Goal: Information Seeking & Learning: Check status

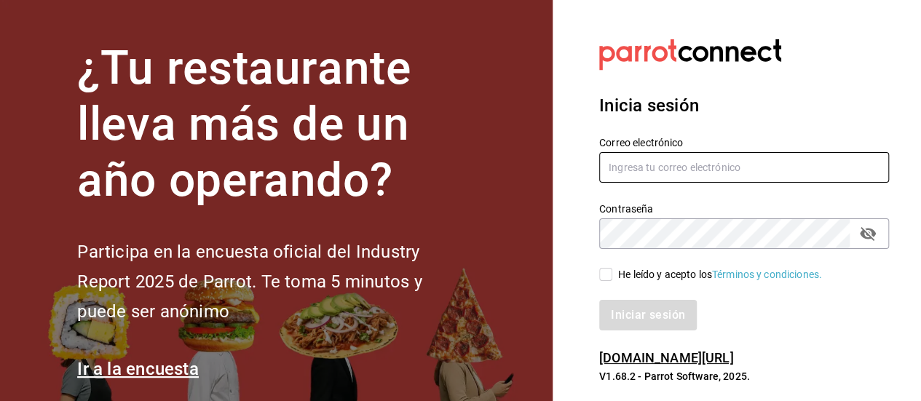
type input "[EMAIL_ADDRESS][DOMAIN_NAME]"
click at [608, 268] on input "He leído y acepto los Términos y condiciones." at bounding box center [605, 274] width 13 height 13
checkbox input "true"
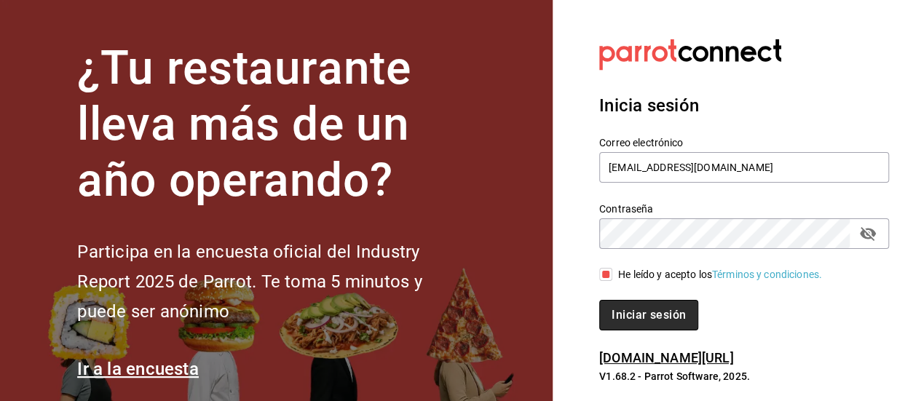
click at [633, 306] on button "Iniciar sesión" at bounding box center [648, 315] width 99 height 31
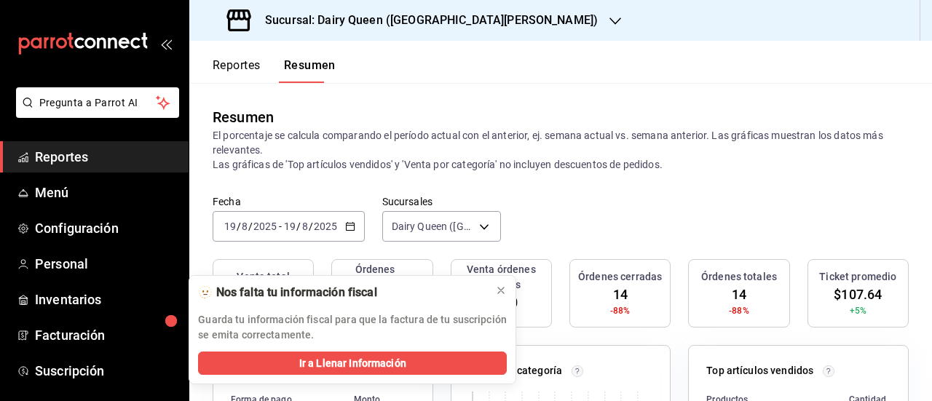
click at [220, 58] on button "Reportes" at bounding box center [237, 70] width 48 height 25
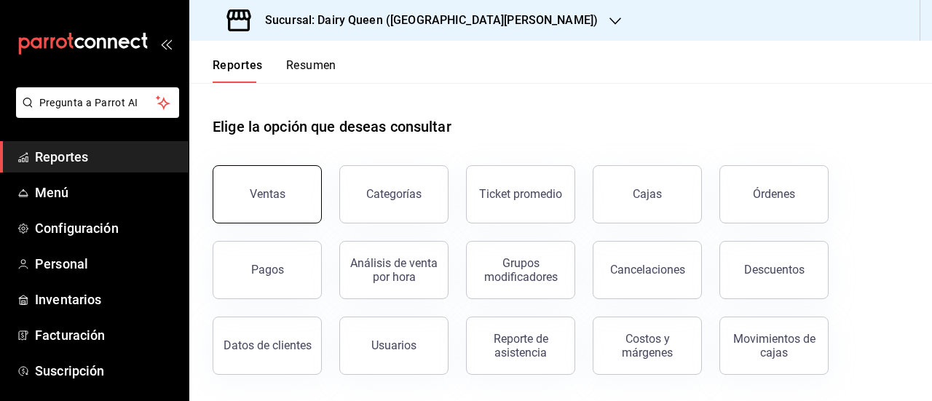
click at [292, 191] on button "Ventas" at bounding box center [267, 194] width 109 height 58
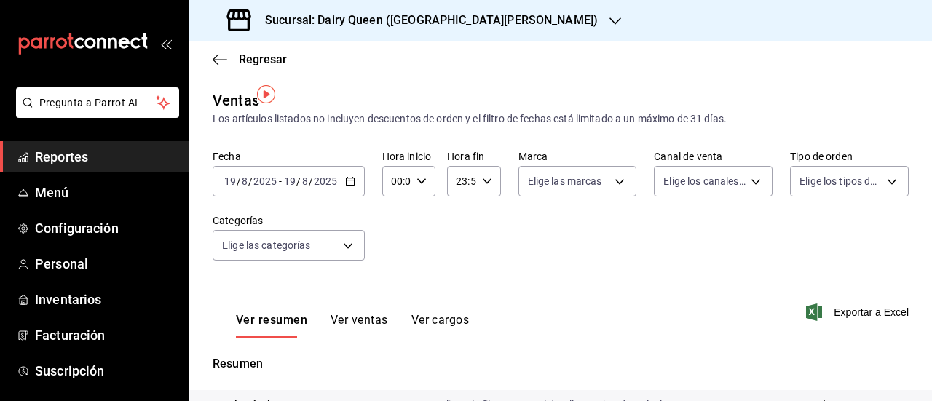
click at [346, 176] on icon "button" at bounding box center [350, 181] width 10 height 10
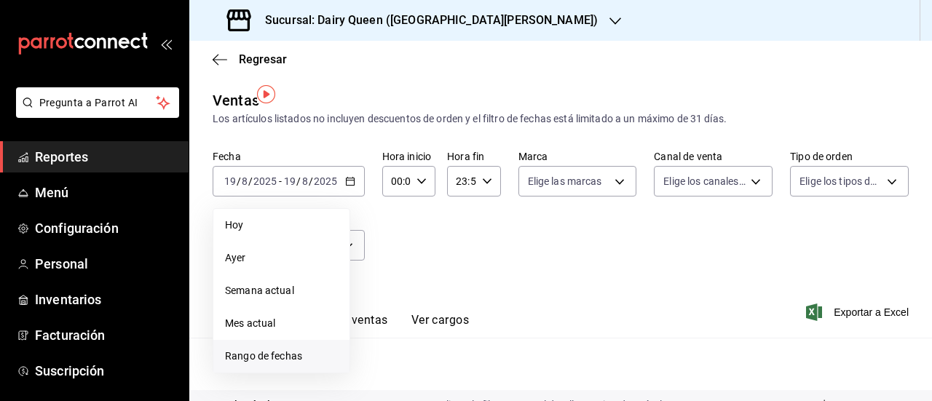
click at [258, 349] on span "Rango de fechas" at bounding box center [281, 356] width 113 height 15
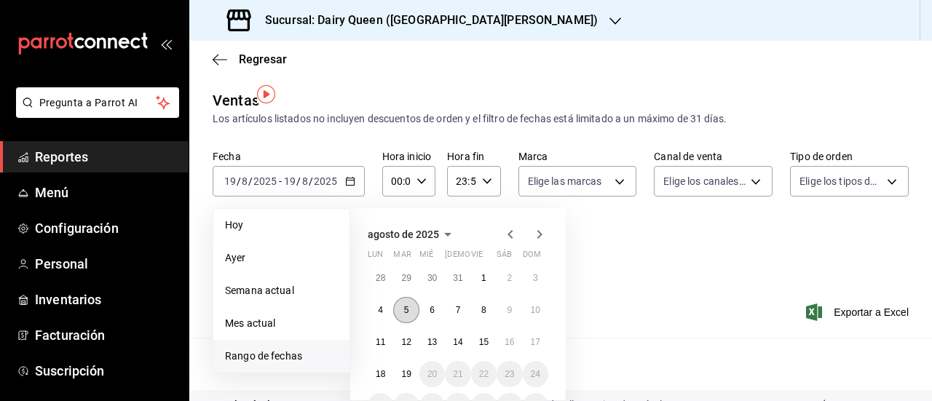
click at [399, 309] on button "5" at bounding box center [405, 310] width 25 height 26
drag, startPoint x: 399, startPoint y: 309, endPoint x: 381, endPoint y: 332, distance: 28.5
click at [381, 332] on div "28 29 30 31 1 2 3 4 5 6 7 8 9 10 11 12 13 14 15 16 17 18 19 20 21 22 23 24 25 2…" at bounding box center [458, 342] width 181 height 154
click at [383, 332] on button "11" at bounding box center [380, 342] width 25 height 26
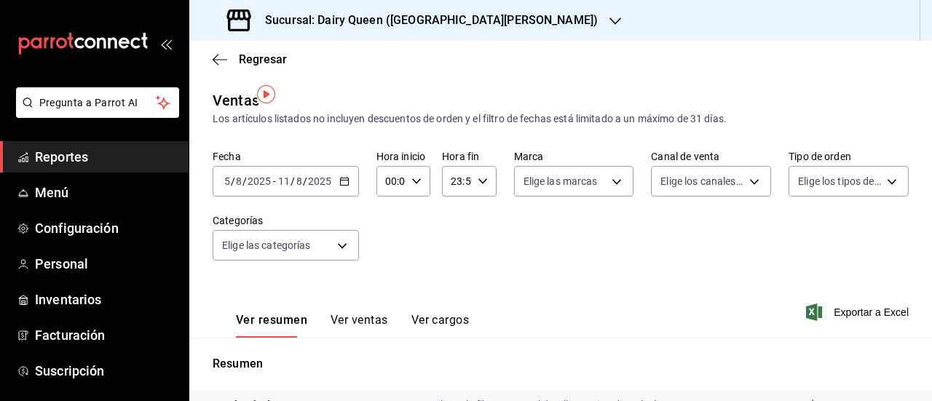
click at [609, 23] on icon "button" at bounding box center [615, 21] width 12 height 12
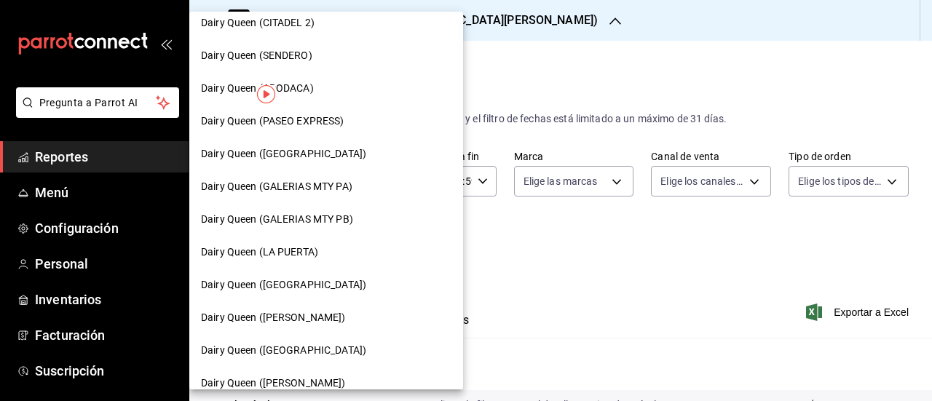
scroll to position [582, 0]
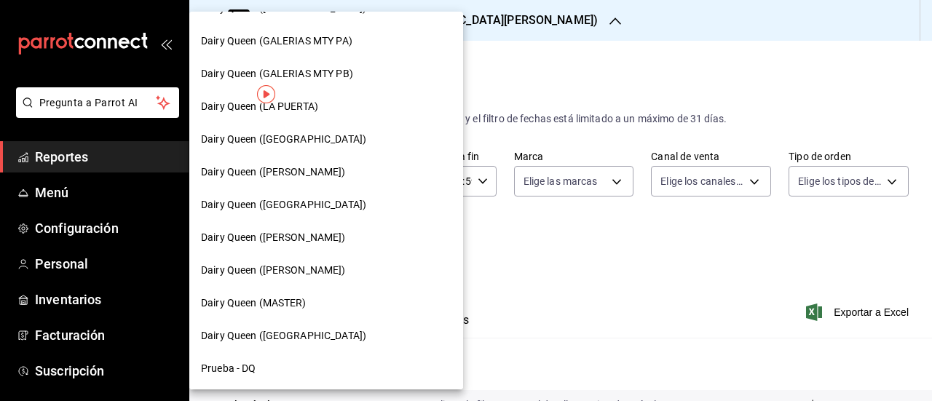
click at [305, 242] on span "Dairy Queen (Citadina Escobedo)" at bounding box center [273, 237] width 145 height 15
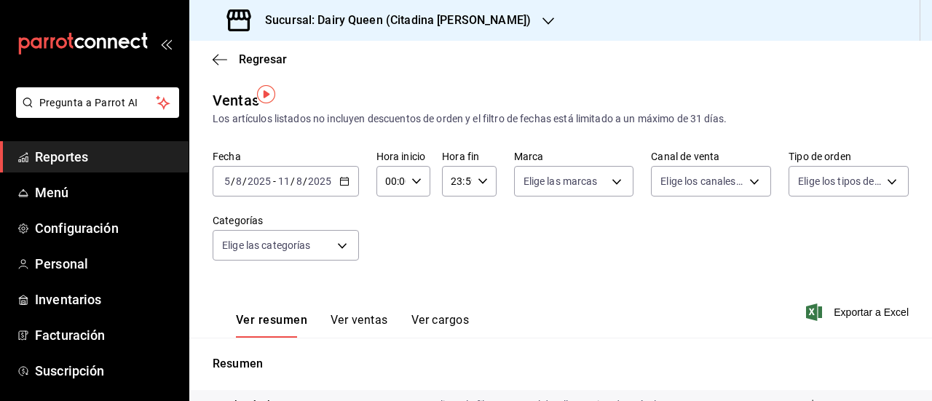
click at [339, 176] on icon "button" at bounding box center [344, 181] width 10 height 10
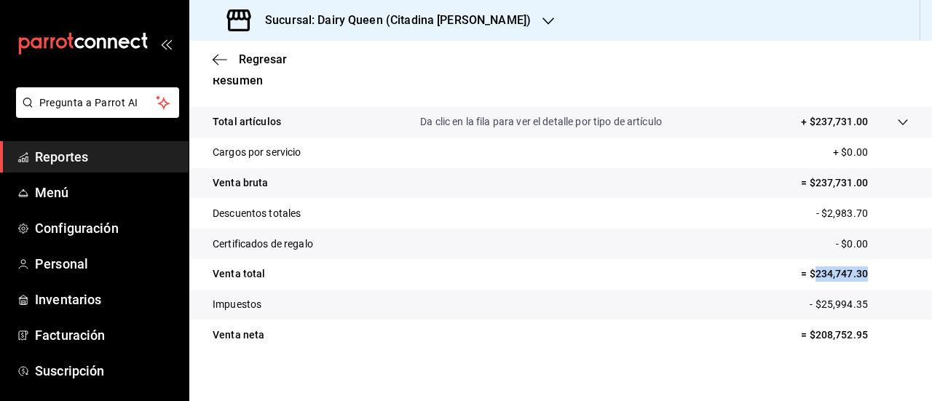
drag, startPoint x: 815, startPoint y: 250, endPoint x: 857, endPoint y: 249, distance: 42.2
click at [857, 266] on p "= $234,747.30" at bounding box center [855, 273] width 108 height 15
copy p "234,747.30"
